Goal: Task Accomplishment & Management: Use online tool/utility

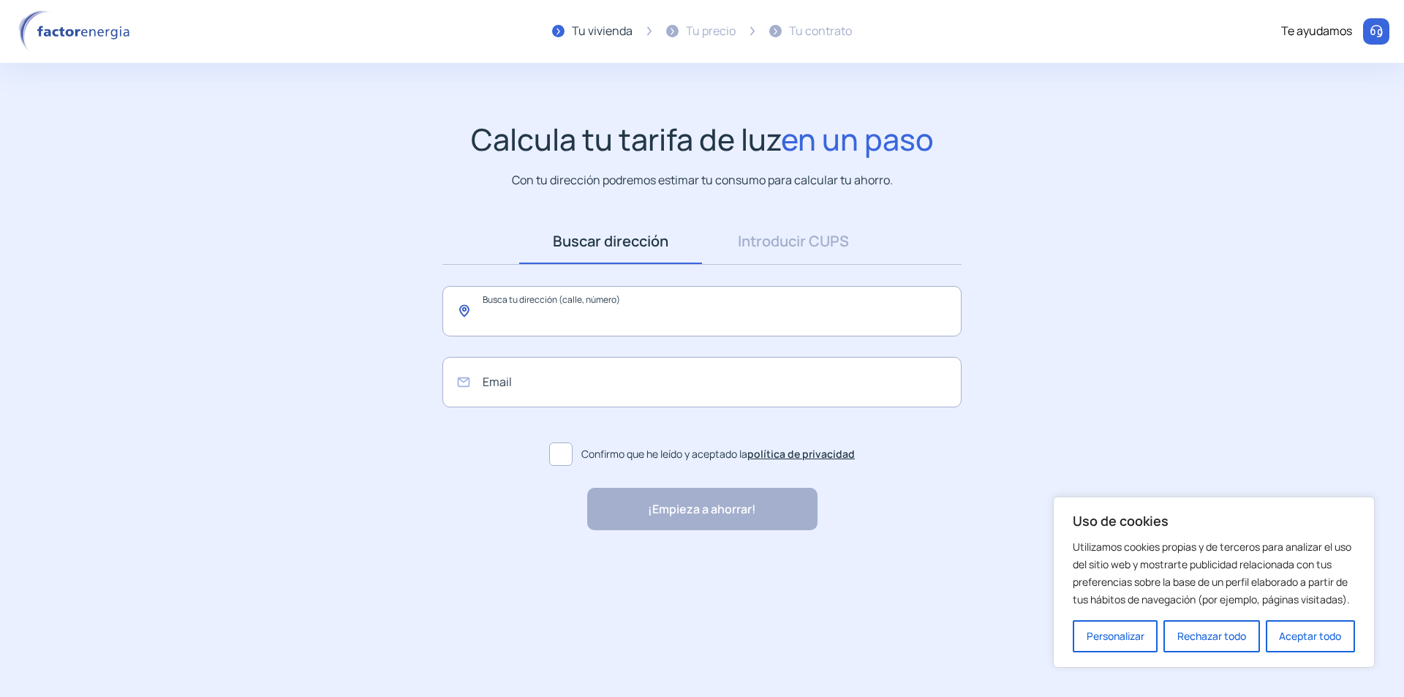
click at [554, 330] on input "text" at bounding box center [702, 311] width 519 height 50
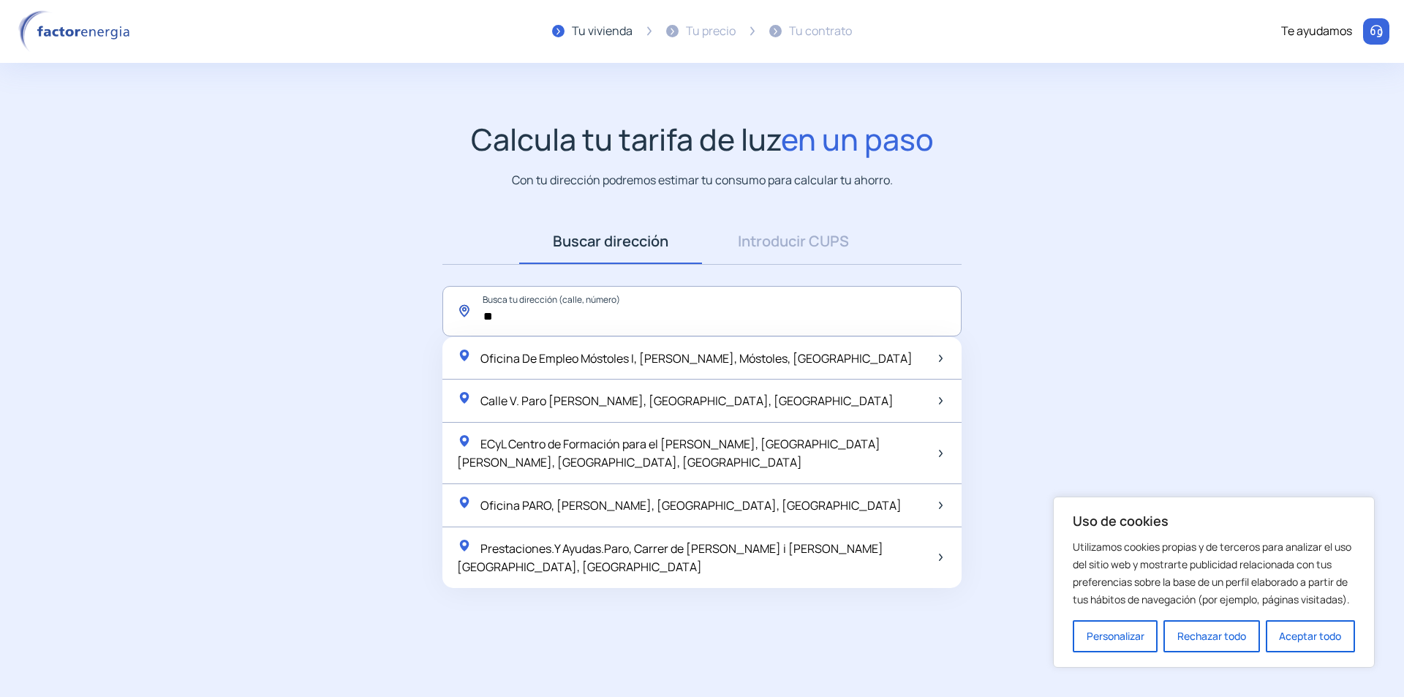
type input "*"
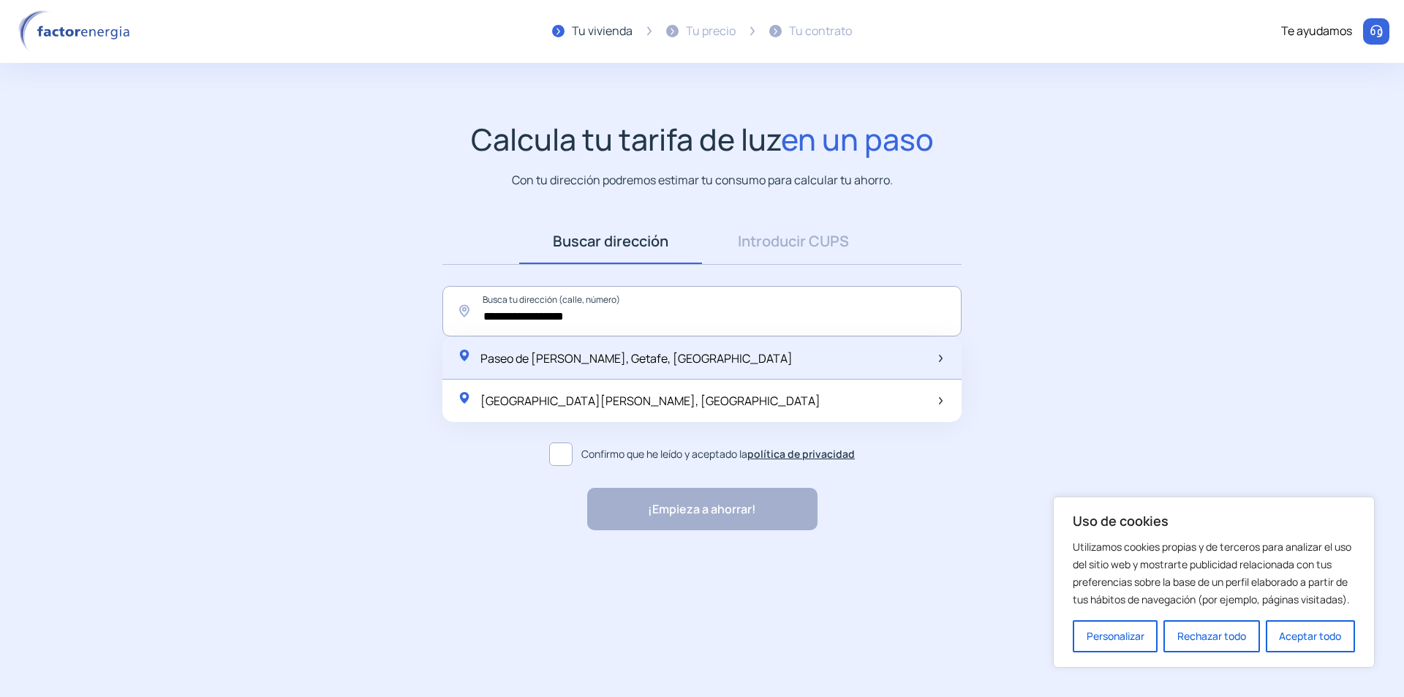
click at [614, 371] on div "Paseo de [PERSON_NAME], Getafe, [GEOGRAPHIC_DATA]" at bounding box center [702, 358] width 519 height 43
type input "**********"
